Goal: Navigation & Orientation: Find specific page/section

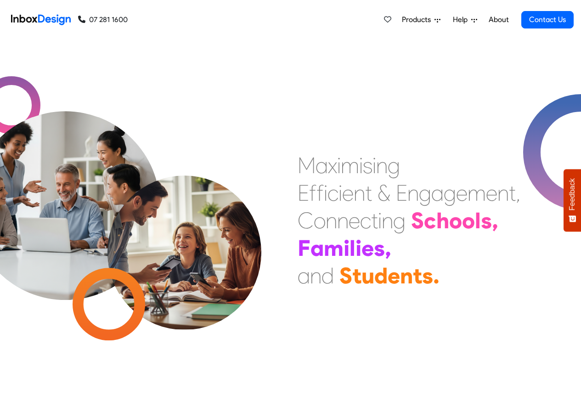
click at [436, 20] on icon at bounding box center [438, 20] width 6 height 6
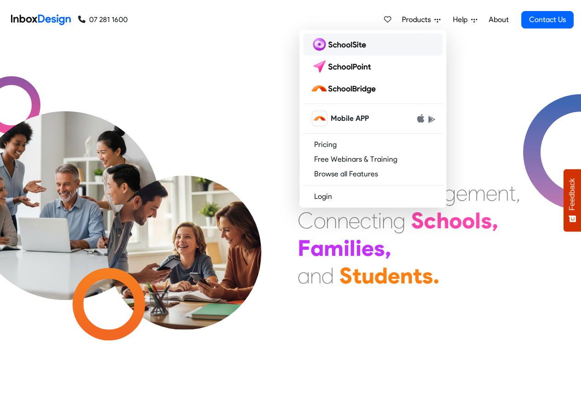
click at [339, 48] on img at bounding box center [340, 44] width 59 height 15
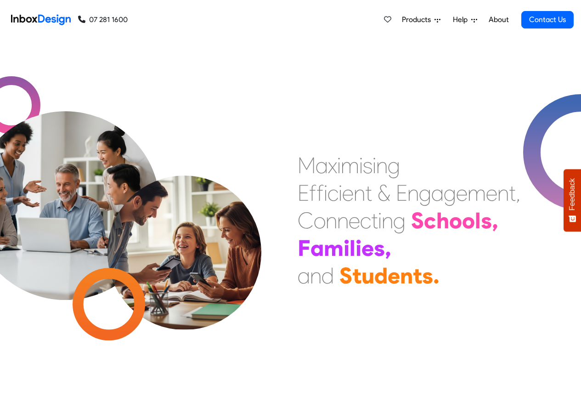
click at [575, 20] on nav "07 281 1600 07 281 1600 Products Mobile APP Pricing Free Webinars & Training Br…" at bounding box center [290, 20] width 581 height 40
click at [318, 20] on div "Products Mobile APP Pricing Free Webinars & Training Browse all Features Login …" at bounding box center [351, 20] width 446 height 40
click at [433, 19] on span "Products" at bounding box center [418, 19] width 33 height 11
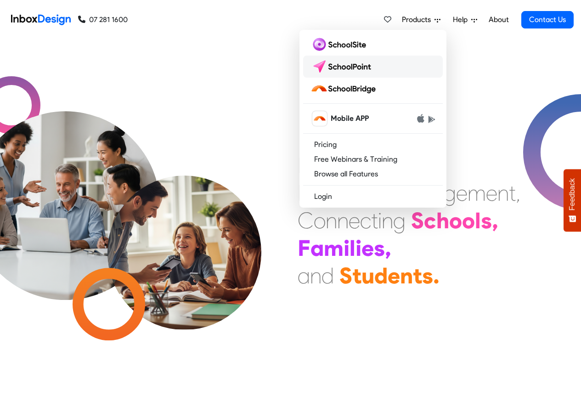
click at [350, 66] on img at bounding box center [343, 66] width 65 height 15
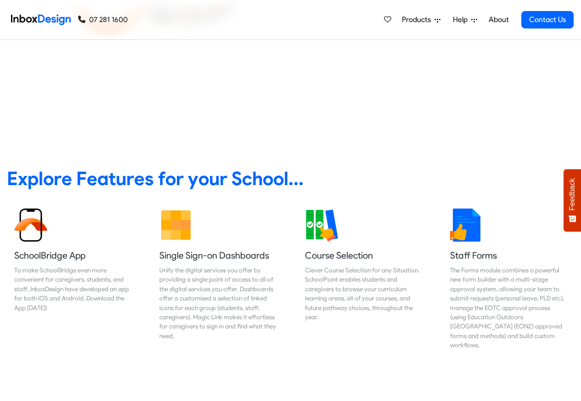
scroll to position [276, 0]
